Goal: Information Seeking & Learning: Understand process/instructions

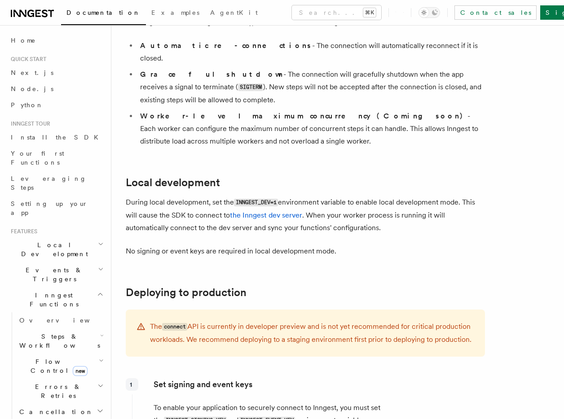
click at [140, 323] on icon at bounding box center [141, 326] width 8 height 7
click at [273, 320] on p "The connect API is currently in developer preview and is not yet recommended fo…" at bounding box center [312, 333] width 324 height 26
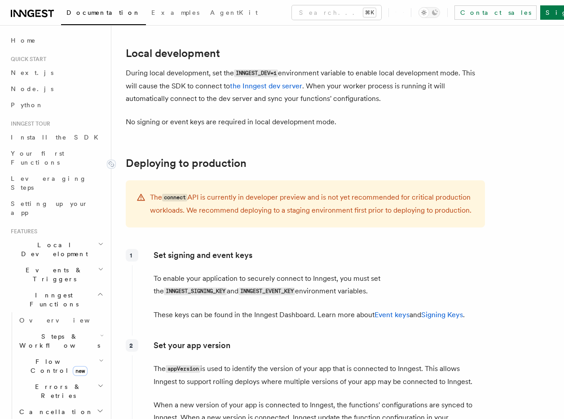
click at [153, 157] on link "Deploying to production" at bounding box center [186, 163] width 121 height 13
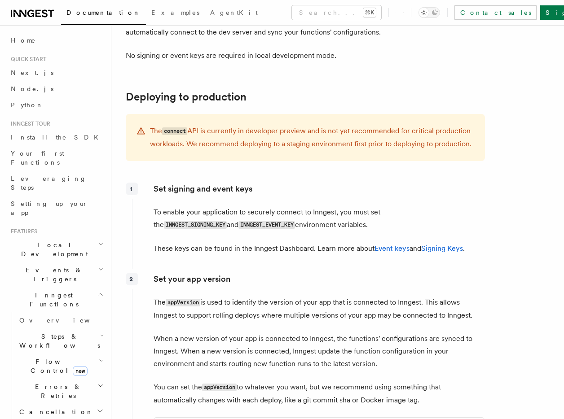
scroll to position [1206, 0]
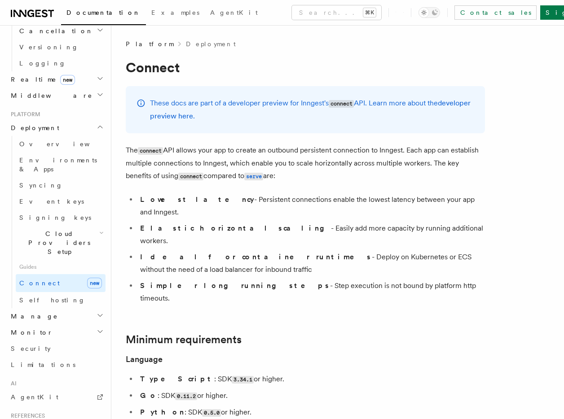
scroll to position [444, 0]
